Goal: Task Accomplishment & Management: Complete application form

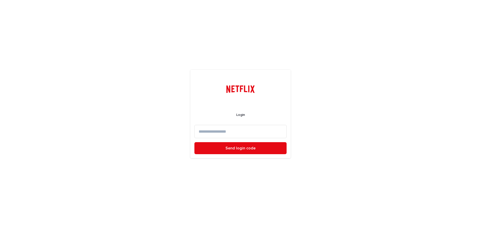
click at [223, 132] on input at bounding box center [241, 131] width 92 height 13
type input "**********"
click at [195, 142] on button "Send login code" at bounding box center [241, 148] width 92 height 12
click at [222, 133] on input at bounding box center [241, 131] width 92 height 13
click at [237, 131] on input at bounding box center [241, 131] width 92 height 13
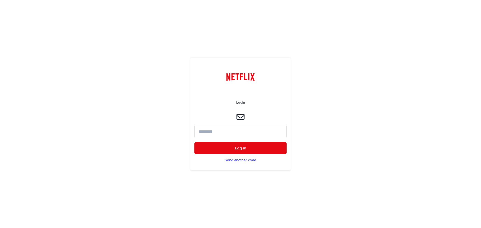
paste input "******"
type input "******"
click at [243, 147] on span "Log in" at bounding box center [240, 148] width 11 height 4
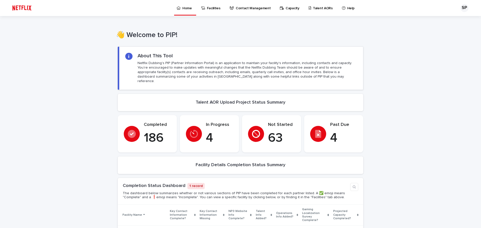
click at [309, 7] on icon at bounding box center [310, 8] width 3 height 4
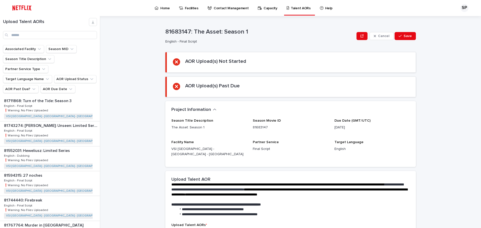
scroll to position [75, 0]
click at [65, 123] on p "81552031: Heweliusz: Limited Series" at bounding box center [37, 126] width 67 height 6
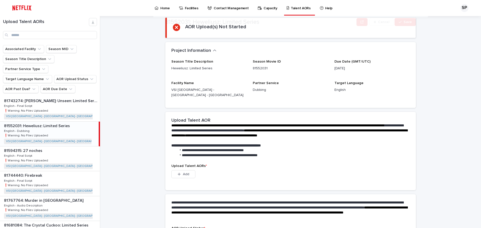
scroll to position [72, 0]
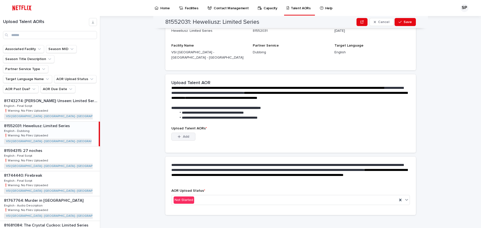
click at [183, 134] on button "Add" at bounding box center [183, 137] width 24 height 8
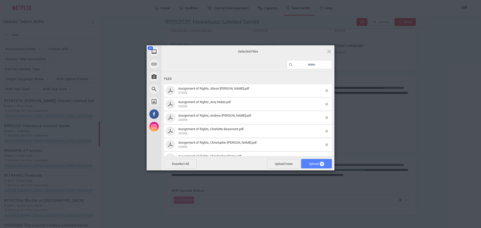
click at [323, 165] on span "49" at bounding box center [322, 164] width 5 height 5
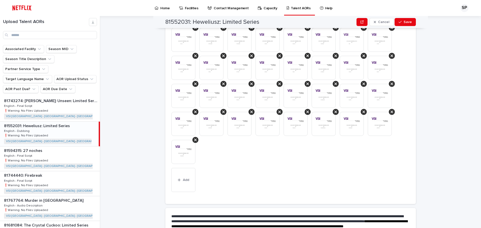
scroll to position [260, 0]
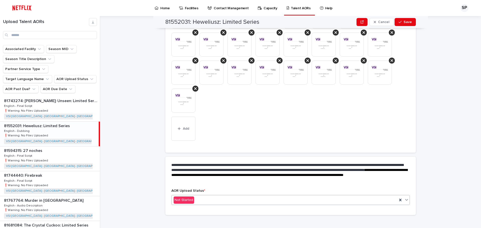
click at [204, 196] on div "Not Started" at bounding box center [285, 200] width 226 height 8
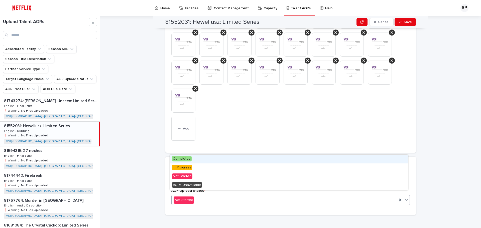
drag, startPoint x: 183, startPoint y: 164, endPoint x: 183, endPoint y: 159, distance: 5.0
click at [183, 159] on span "Completed" at bounding box center [182, 159] width 20 height 6
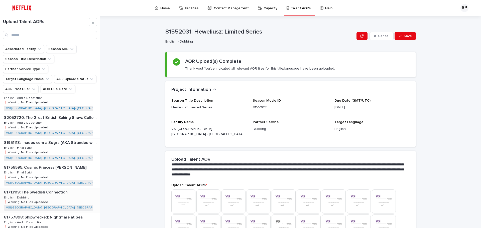
scroll to position [598, 0]
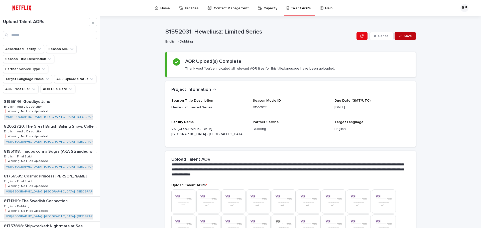
click at [403, 38] on button "Save" at bounding box center [405, 36] width 21 height 8
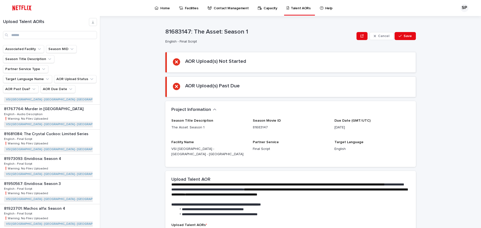
scroll to position [97, 0]
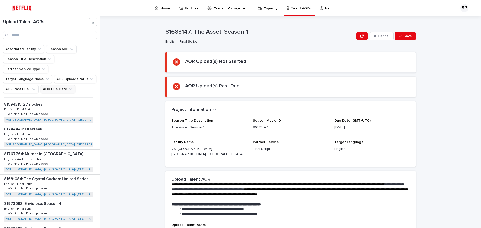
click at [66, 85] on button "AOR Due Date" at bounding box center [58, 89] width 35 height 8
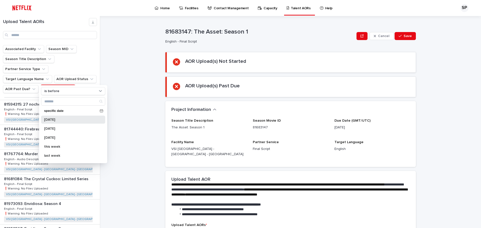
click at [56, 118] on p "[DATE]" at bounding box center [70, 120] width 53 height 4
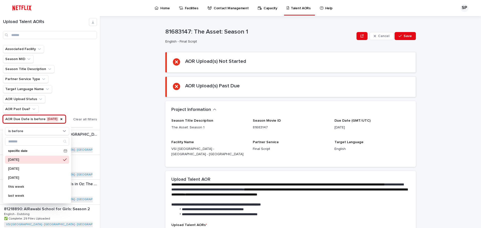
click at [120, 86] on div "**********" at bounding box center [293, 122] width 375 height 212
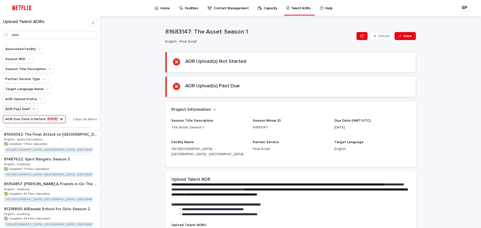
click at [26, 111] on button "AOR Past Due?" at bounding box center [21, 109] width 36 height 8
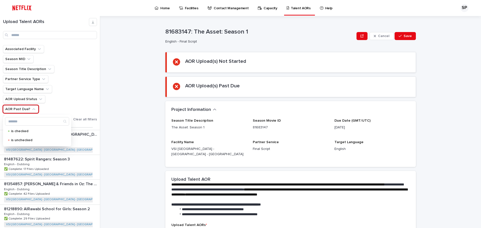
click at [66, 84] on ul "Associated Facility Season MID Season Title Description Partner Service Type Ta…" at bounding box center [37, 84] width 70 height 80
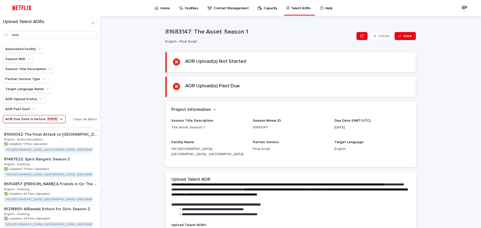
click at [60, 119] on icon "AOR Due Date" at bounding box center [61, 119] width 2 height 2
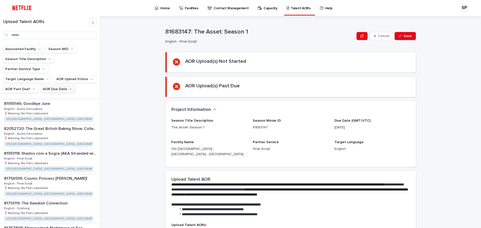
scroll to position [523, 0]
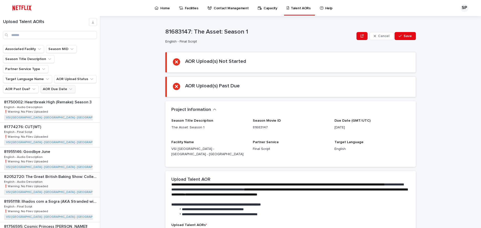
click at [72, 174] on p "82052720: The Great British Baking Show: Collection 13" at bounding box center [51, 177] width 95 height 6
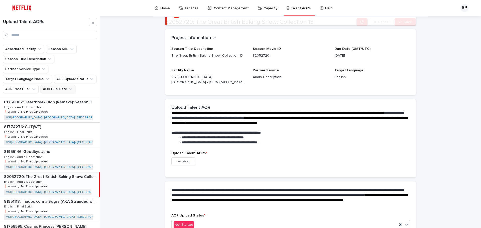
scroll to position [72, 0]
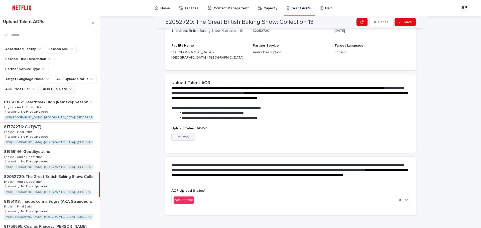
click at [178, 135] on icon "button" at bounding box center [179, 137] width 3 height 4
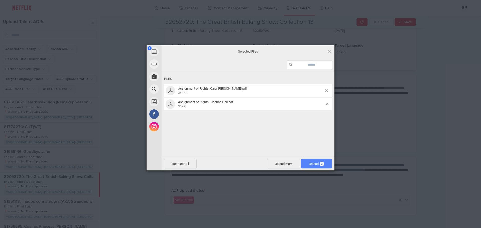
click at [326, 162] on span "Upload 2" at bounding box center [316, 164] width 31 height 10
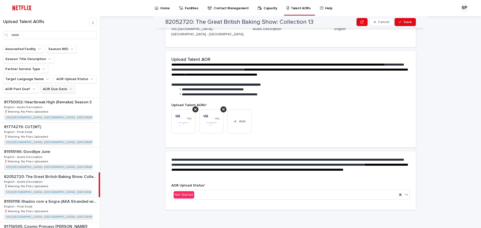
scroll to position [66, 0]
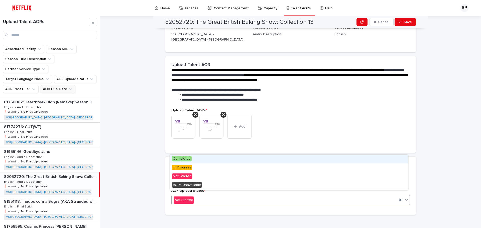
click at [237, 196] on div "Not Started" at bounding box center [285, 200] width 226 height 8
click at [185, 158] on span "Completed" at bounding box center [182, 159] width 20 height 6
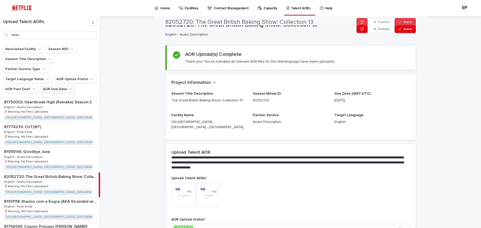
scroll to position [0, 0]
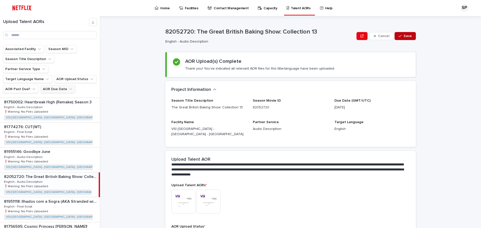
click at [406, 35] on span "Save" at bounding box center [408, 36] width 8 height 4
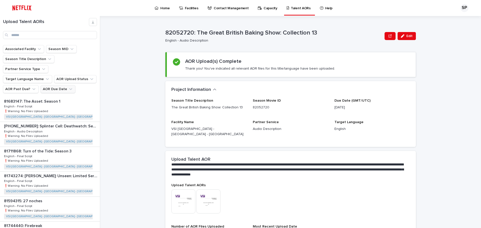
drag, startPoint x: 46, startPoint y: 115, endPoint x: 114, endPoint y: 116, distance: 67.2
click at [46, 123] on p "[PHONE_NUMBER]: Splinter Cell: Deathwatch: Season 1" at bounding box center [51, 126] width 95 height 6
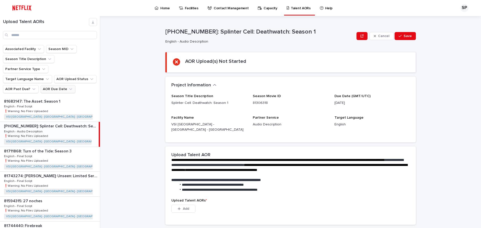
click at [55, 123] on p "[PHONE_NUMBER]: Splinter Cell: Deathwatch: Season 1" at bounding box center [51, 126] width 94 height 6
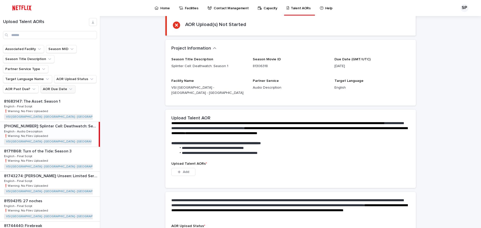
scroll to position [72, 0]
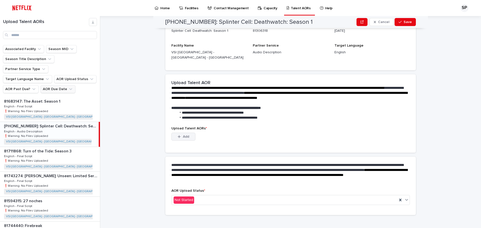
click at [185, 135] on span "Add" at bounding box center [186, 137] width 6 height 4
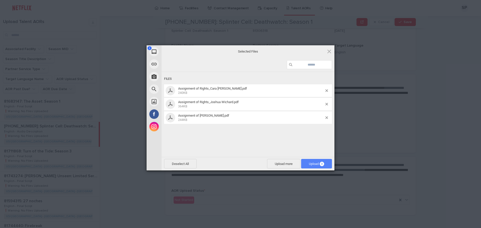
click at [314, 164] on span "Upload 3" at bounding box center [316, 164] width 15 height 4
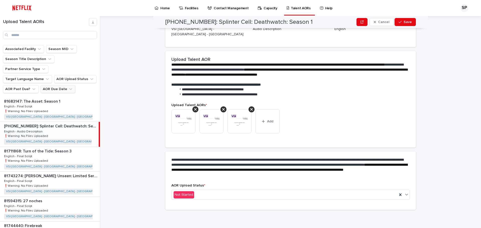
scroll to position [66, 0]
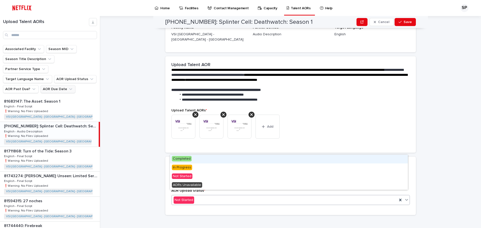
click at [217, 196] on div "Not Started" at bounding box center [285, 200] width 226 height 8
click at [185, 158] on span "Completed" at bounding box center [182, 159] width 20 height 6
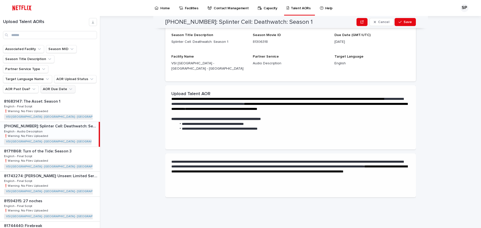
scroll to position [0, 0]
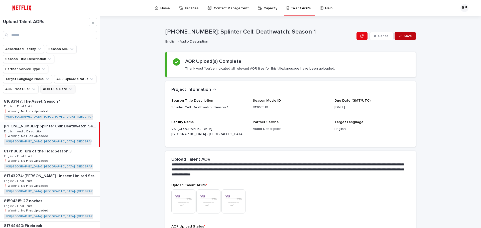
click at [404, 37] on span "Save" at bounding box center [408, 36] width 8 height 4
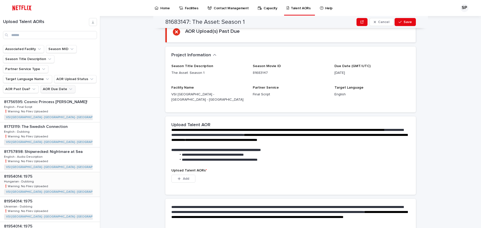
scroll to position [623, 0]
click at [467, 7] on div "SP" at bounding box center [465, 8] width 8 height 8
click at [462, 23] on p "Log Out" at bounding box center [460, 21] width 32 height 9
